Goal: Transaction & Acquisition: Download file/media

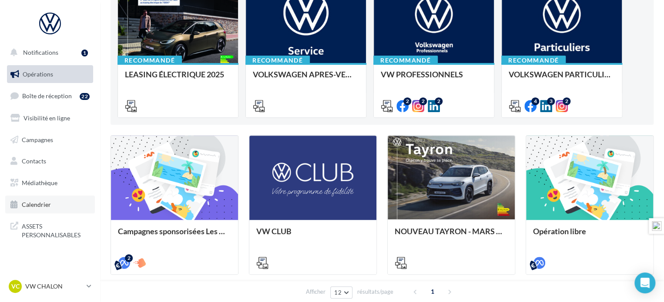
scroll to position [130, 0]
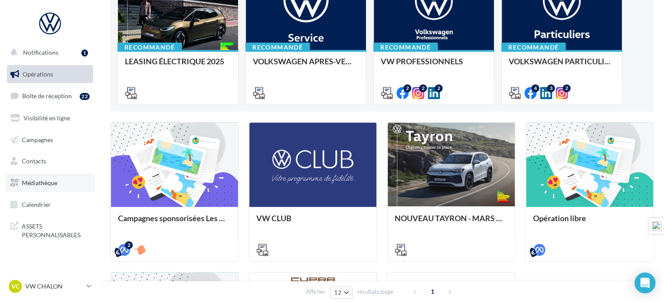
click at [38, 182] on span "Médiathèque" at bounding box center [40, 182] width 36 height 7
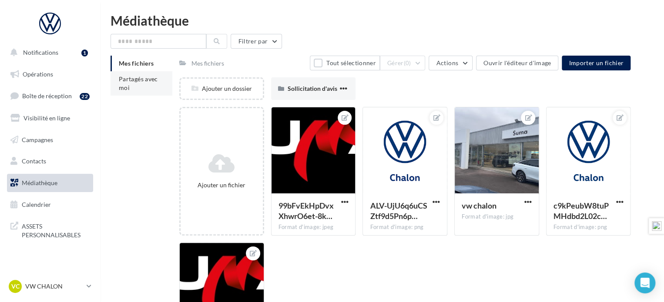
click at [134, 78] on span "Partagés avec moi" at bounding box center [138, 83] width 39 height 16
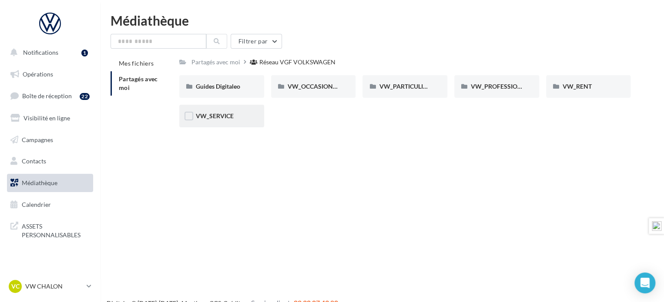
click at [214, 114] on span "VW_SERVICE" at bounding box center [215, 115] width 38 height 7
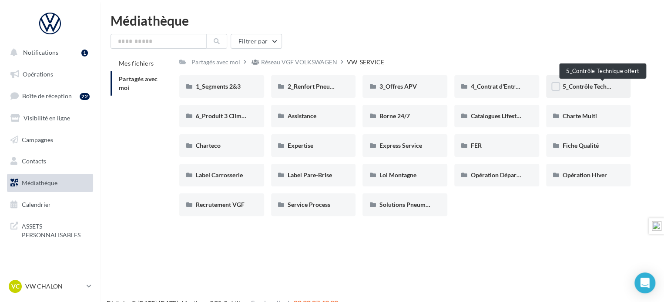
click at [582, 87] on span "5_Contrôle Technique offert" at bounding box center [600, 86] width 76 height 7
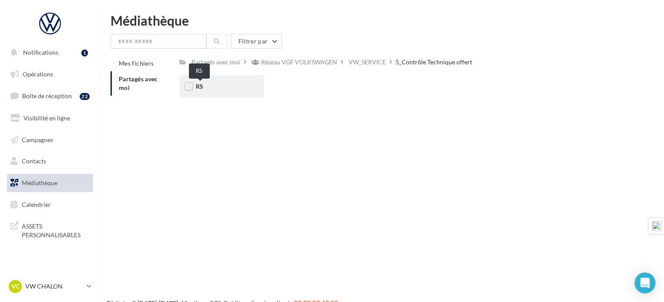
click at [202, 87] on span "RS" at bounding box center [199, 86] width 7 height 7
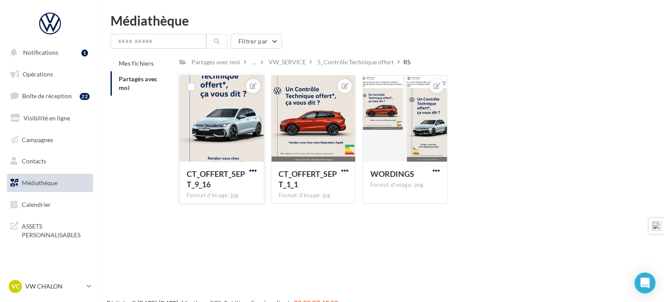
click at [253, 170] on span "button" at bounding box center [252, 170] width 7 height 7
click at [374, 64] on div "5_Contrôle Technique offert" at bounding box center [355, 62] width 77 height 9
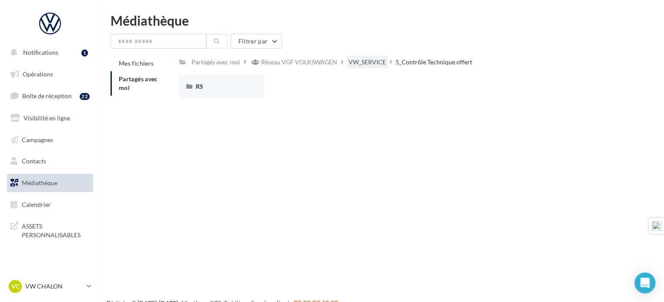
click at [382, 65] on div "VW_SERVICE" at bounding box center [366, 62] width 37 height 9
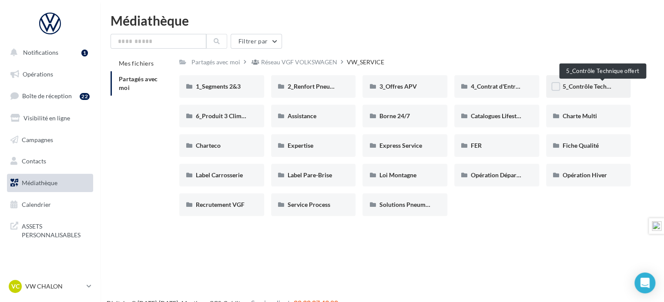
click at [581, 88] on span "5_Contrôle Technique offert" at bounding box center [600, 86] width 76 height 7
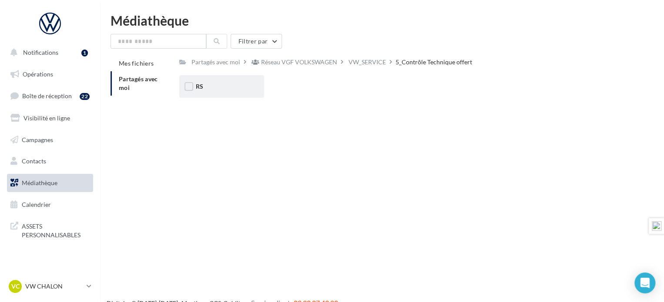
click at [204, 87] on div "RS" at bounding box center [222, 86] width 52 height 9
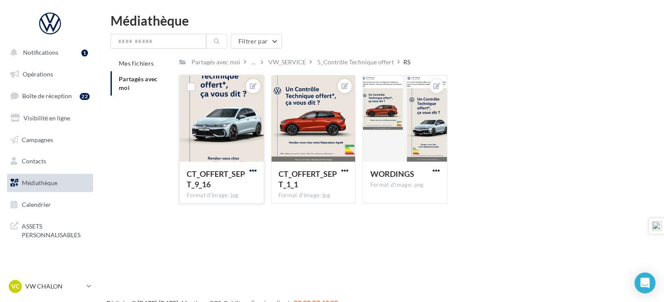
click at [252, 170] on span "button" at bounding box center [252, 170] width 7 height 7
click at [215, 211] on button "Télécharger" at bounding box center [213, 210] width 92 height 23
click at [344, 169] on span "button" at bounding box center [344, 170] width 7 height 7
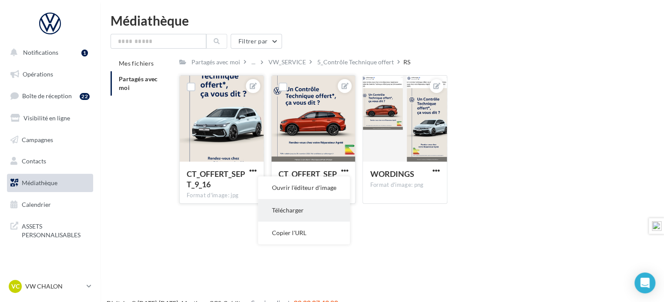
click at [311, 205] on button "Télécharger" at bounding box center [304, 210] width 92 height 23
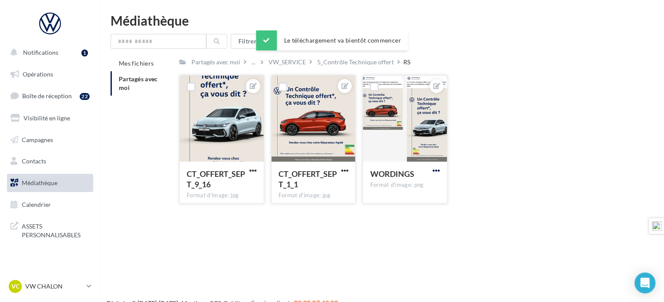
click at [437, 170] on span "button" at bounding box center [435, 170] width 7 height 7
click at [405, 203] on button "Télécharger" at bounding box center [396, 210] width 92 height 23
click at [59, 287] on p "VW CHALON" at bounding box center [54, 286] width 58 height 9
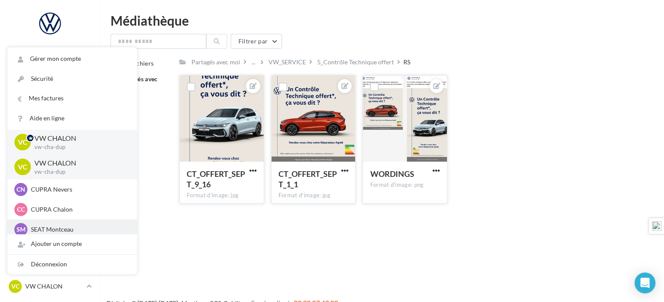
click at [52, 230] on p "SEAT Montceau" at bounding box center [79, 229] width 96 height 9
